Goal: Transaction & Acquisition: Purchase product/service

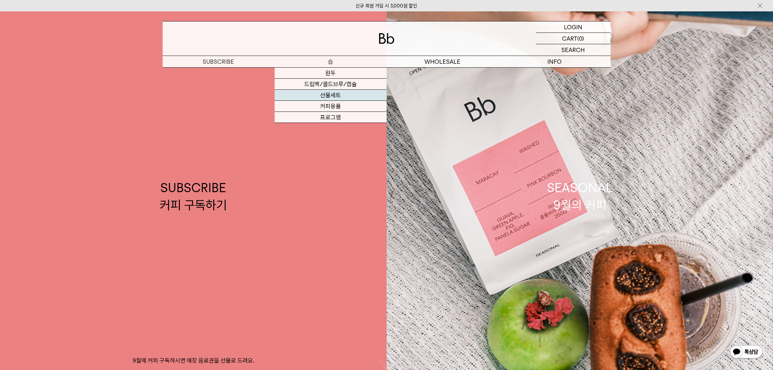
click at [343, 97] on link "선물세트" at bounding box center [331, 95] width 112 height 11
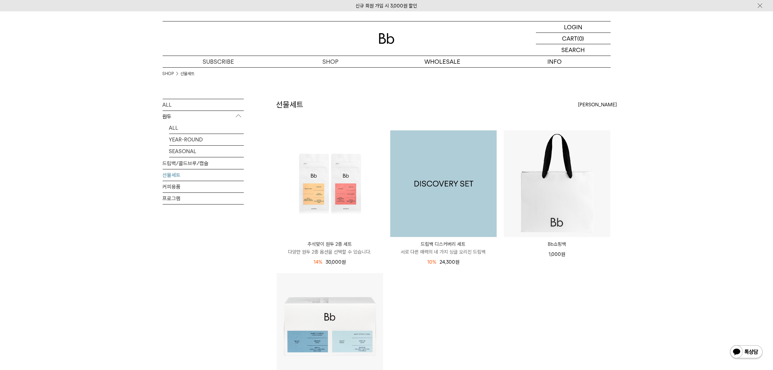
click at [451, 192] on img at bounding box center [443, 183] width 107 height 107
click at [435, 195] on img at bounding box center [443, 183] width 107 height 107
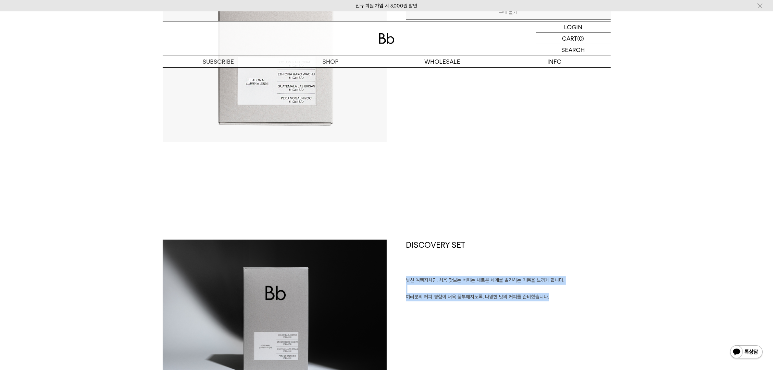
drag, startPoint x: 530, startPoint y: 298, endPoint x: 403, endPoint y: 283, distance: 127.5
click at [403, 283] on div "DISCOVERY SET 낯선 여행지처럼, 처음 맛보는 커피는 새로운 세계를 발견하는 기쁨을 느끼게 합니다. 여러분의 커피 경험이 더욱 풍부해…" at bounding box center [499, 313] width 224 height 149
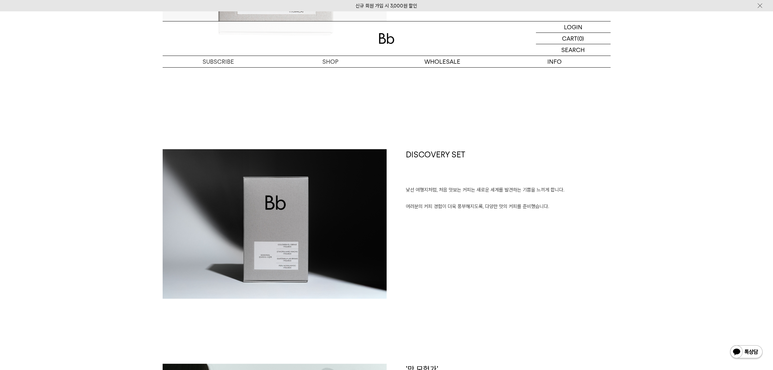
scroll to position [325, 0]
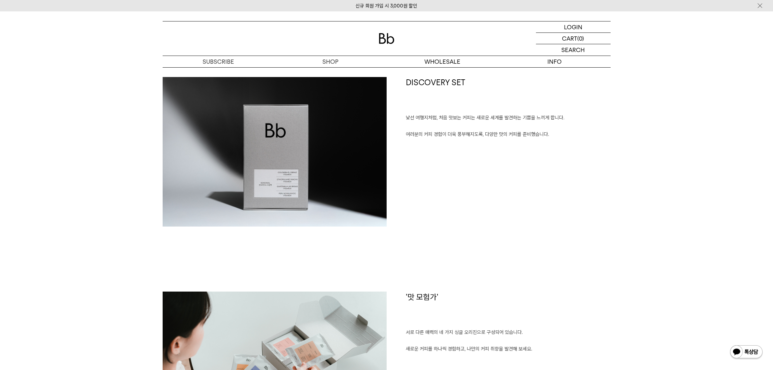
click at [511, 244] on div "DISCOVERY SET 낯선 여행지처럼, 처음 맛보는 커피는 새로운 세계를 발견하는 기쁨을 느끼게 합니다. 여러분의 커피 경험이 더욱 풍부해…" at bounding box center [387, 184] width 448 height 214
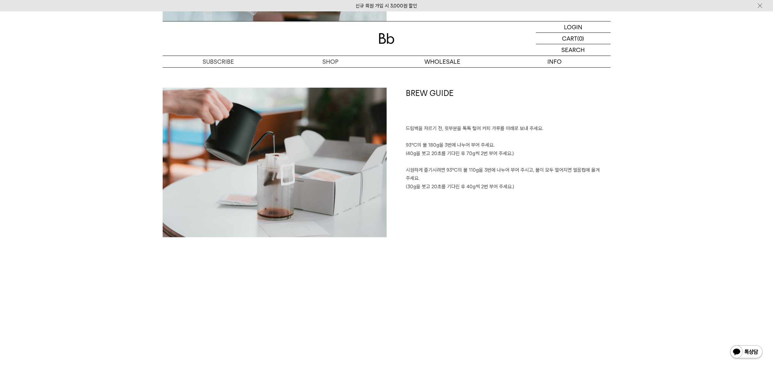
scroll to position [1177, 0]
